Goal: Download file/media

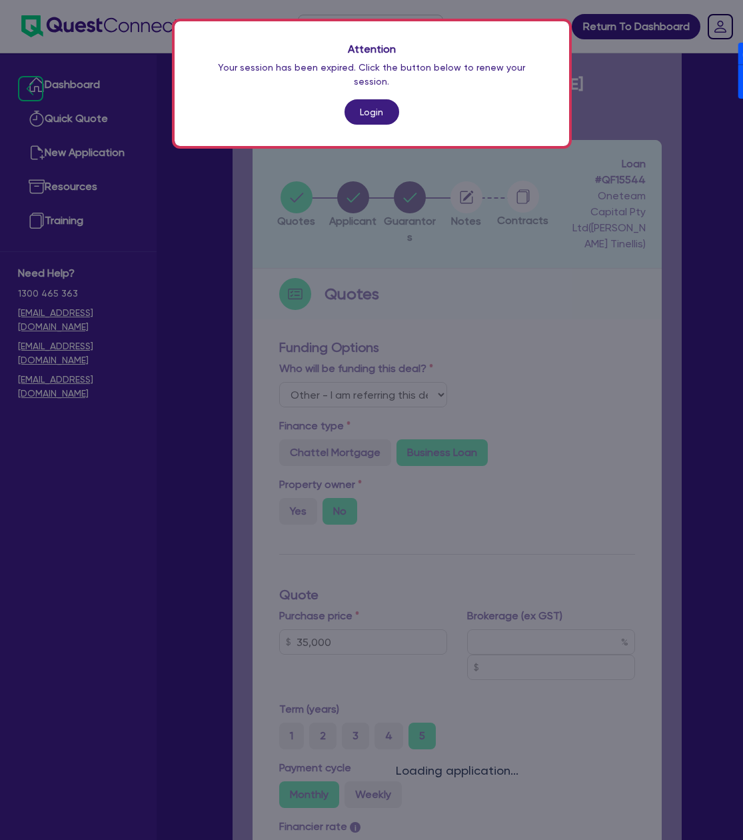
select select "Other"
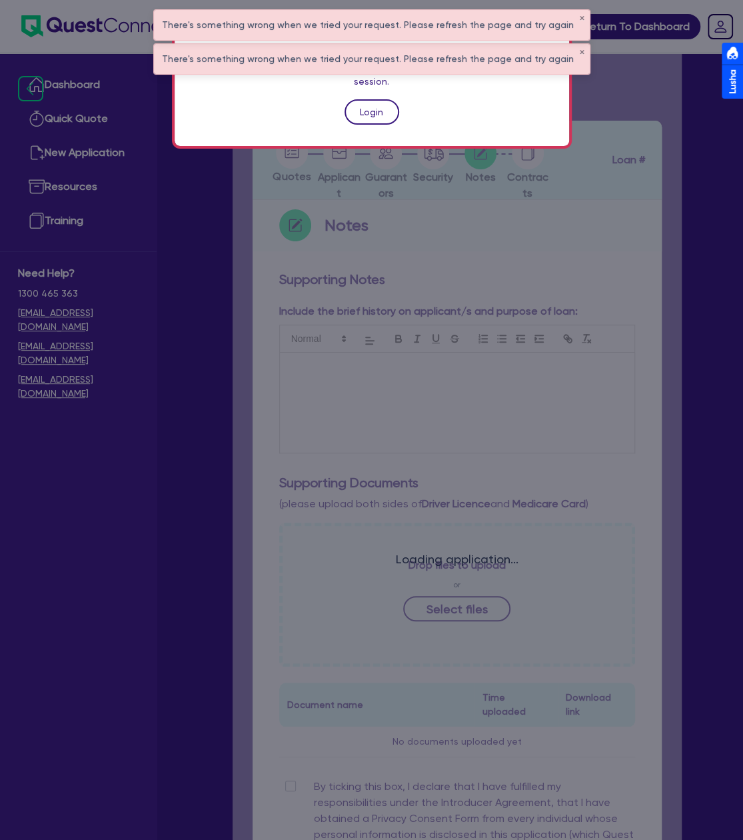
click at [376, 99] on link "Login" at bounding box center [372, 111] width 55 height 25
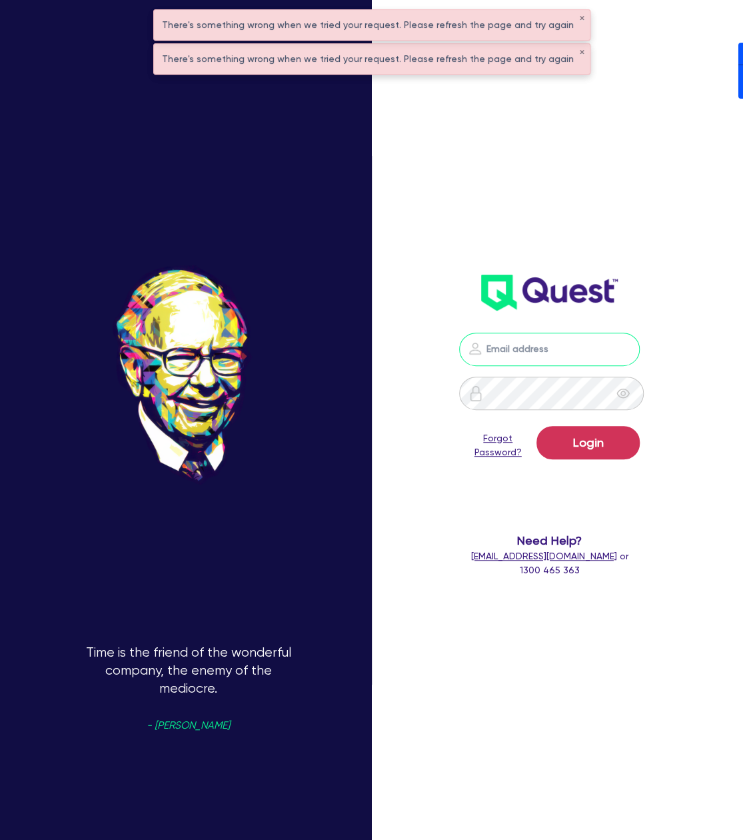
click at [562, 349] on input "email" at bounding box center [549, 349] width 181 height 33
click at [0, 839] on nordpass-portal at bounding box center [0, 840] width 0 height 0
type input "[PERSON_NAME][EMAIL_ADDRESS][DOMAIN_NAME]"
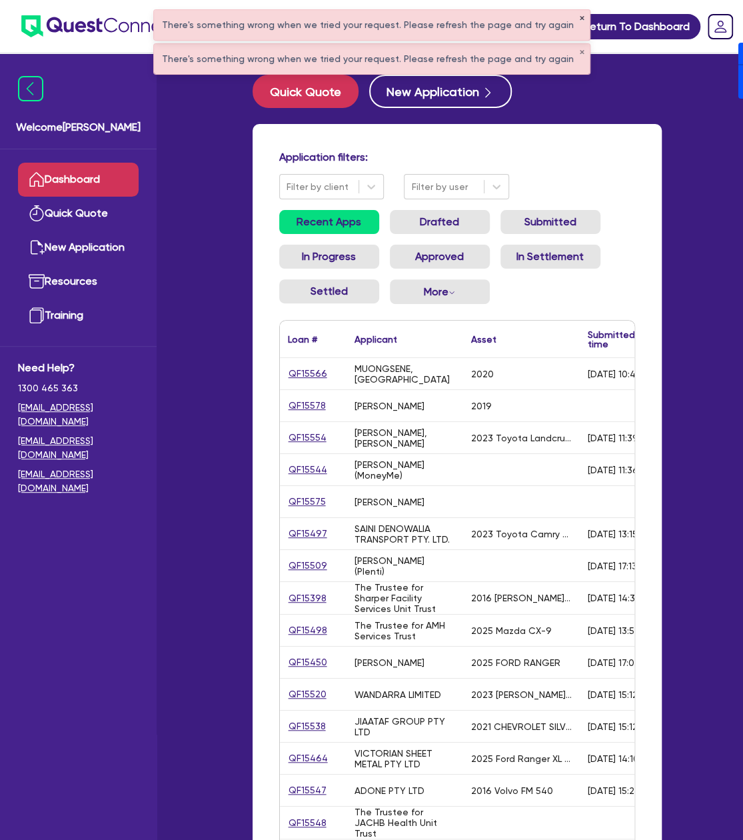
click at [579, 15] on button "✕" at bounding box center [581, 18] width 5 height 7
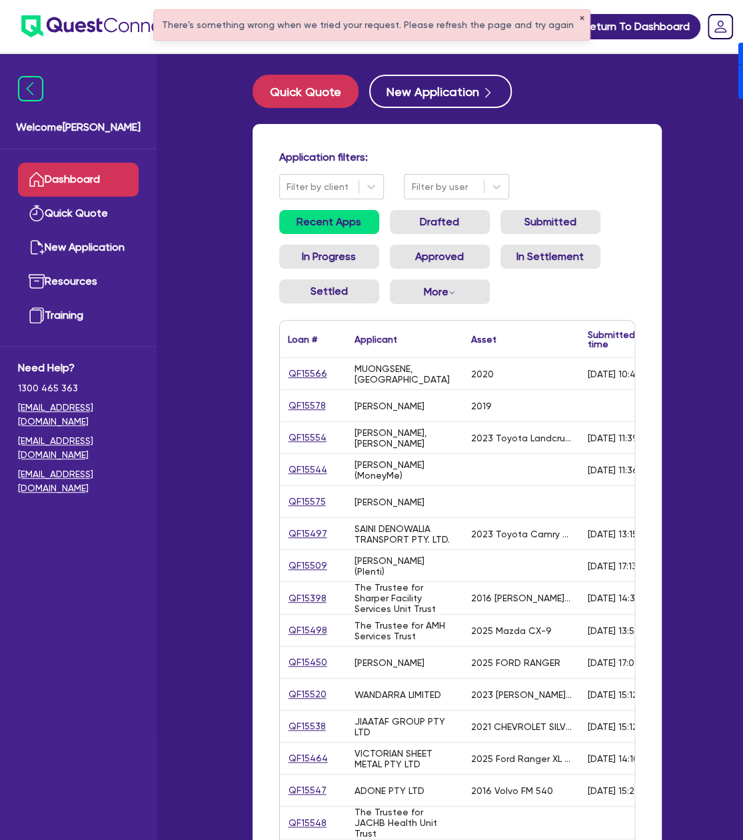
click at [579, 17] on button "✕" at bounding box center [581, 18] width 5 height 7
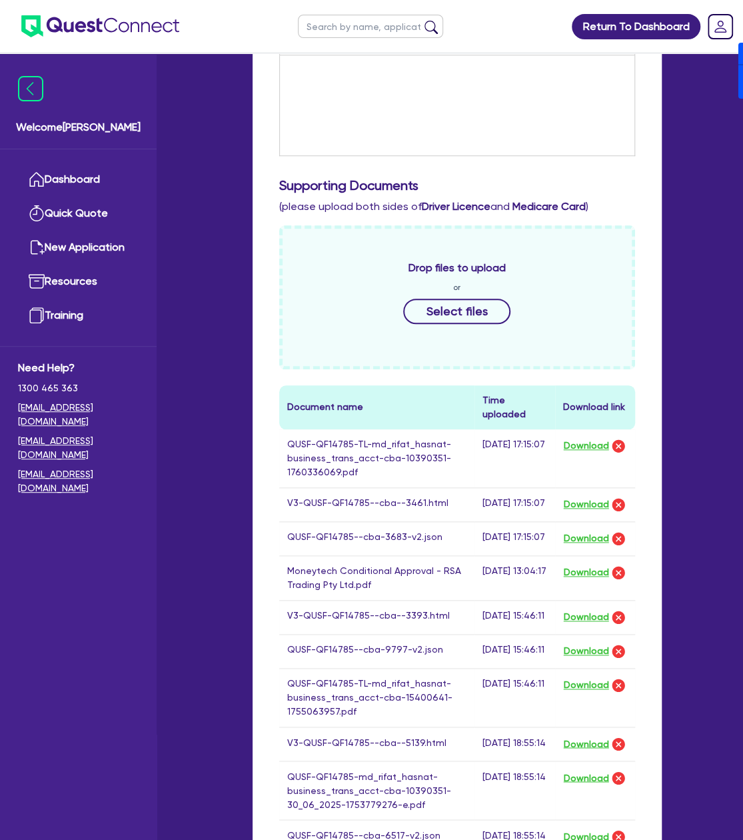
scroll to position [373, 0]
click at [595, 495] on button "Download" at bounding box center [586, 503] width 47 height 17
